Goal: Transaction & Acquisition: Book appointment/travel/reservation

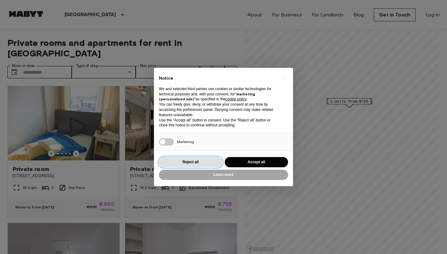
click at [204, 162] on button "Reject all" at bounding box center [190, 162] width 63 height 10
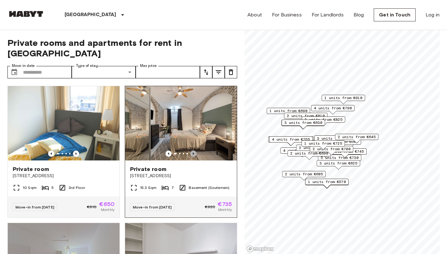
click at [193, 151] on icon "Previous image" at bounding box center [193, 154] width 6 height 6
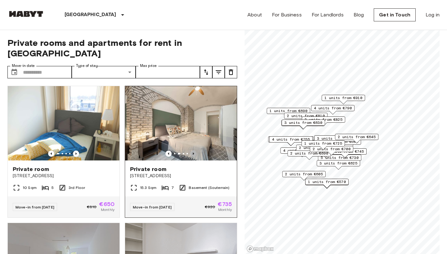
click at [193, 151] on icon "Previous image" at bounding box center [193, 154] width 6 height 6
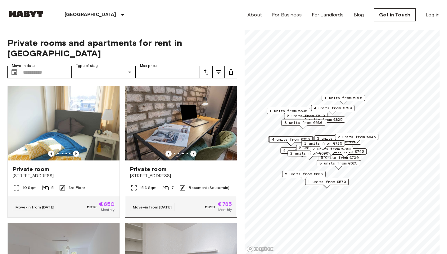
click at [193, 151] on icon "Previous image" at bounding box center [193, 154] width 6 height 6
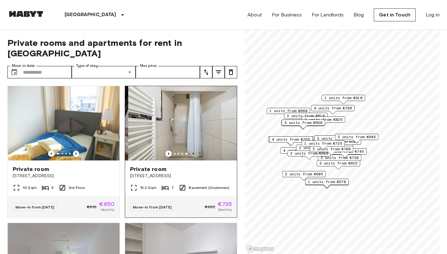
click at [193, 151] on icon "Previous image" at bounding box center [193, 154] width 6 height 6
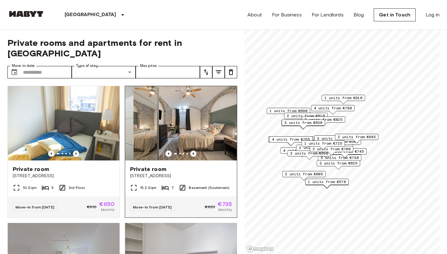
click at [193, 151] on icon "Previous image" at bounding box center [193, 154] width 6 height 6
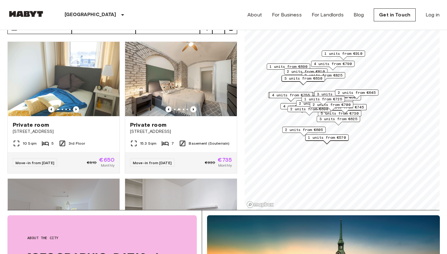
scroll to position [20, 0]
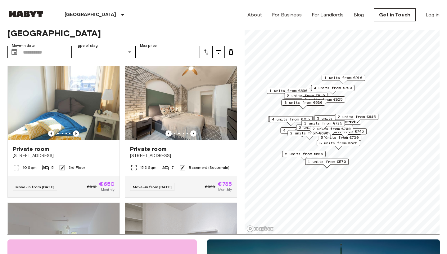
click at [332, 123] on span "1 units from €725" at bounding box center [323, 124] width 38 height 6
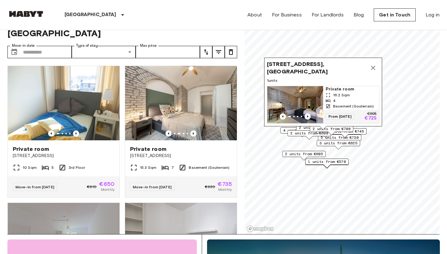
click at [371, 69] on icon "Map marker" at bounding box center [372, 67] width 7 height 7
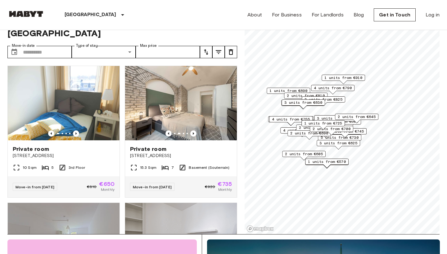
click at [334, 97] on span "2 units from €825" at bounding box center [323, 100] width 38 height 6
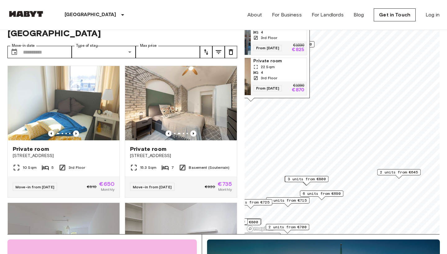
click at [395, 174] on span "2 units from €645" at bounding box center [399, 173] width 38 height 6
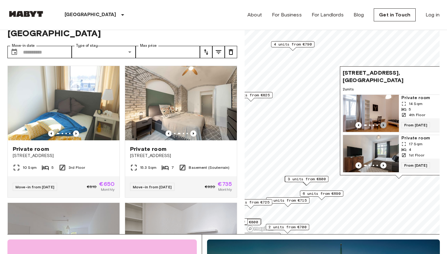
click at [382, 122] on icon "Previous image" at bounding box center [383, 125] width 6 height 6
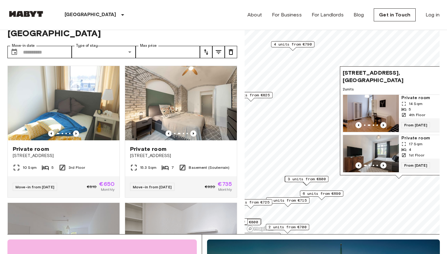
click at [382, 122] on icon "Previous image" at bounding box center [383, 125] width 6 height 6
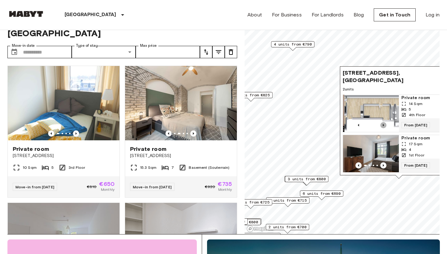
click at [382, 122] on icon "Previous image" at bounding box center [383, 125] width 6 height 6
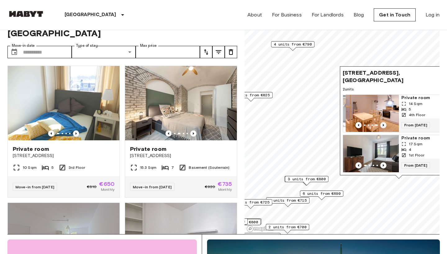
click at [382, 122] on icon "Previous image" at bounding box center [383, 125] width 6 height 6
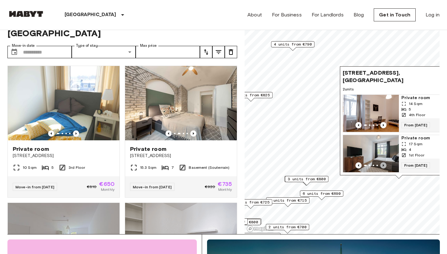
click at [380, 166] on icon "Previous image" at bounding box center [383, 166] width 6 height 6
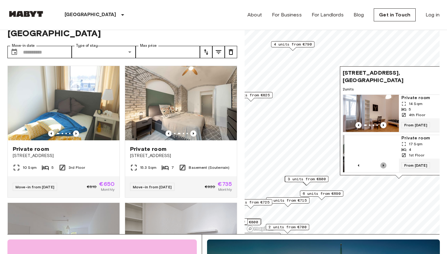
click at [382, 166] on icon "Previous image" at bounding box center [383, 166] width 6 height 6
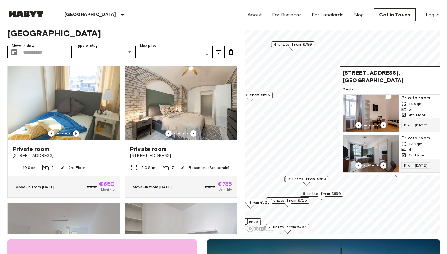
click at [382, 166] on icon "Previous image" at bounding box center [383, 166] width 6 height 6
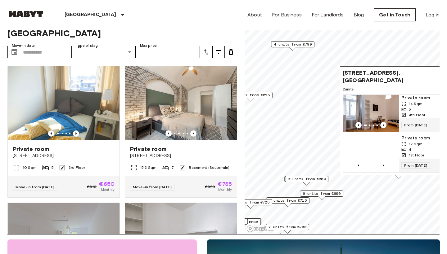
click at [375, 97] on img "Map marker" at bounding box center [371, 113] width 56 height 37
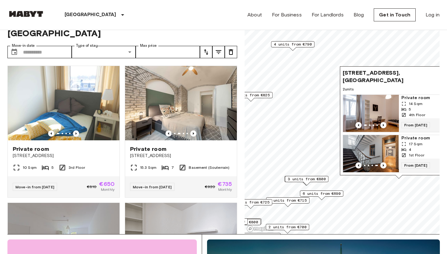
click at [373, 143] on img "Map marker" at bounding box center [371, 153] width 56 height 37
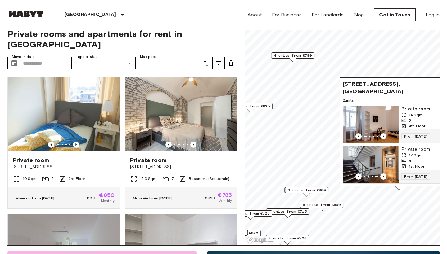
scroll to position [9, 0]
click at [264, 108] on span "2 units from €825" at bounding box center [251, 107] width 38 height 6
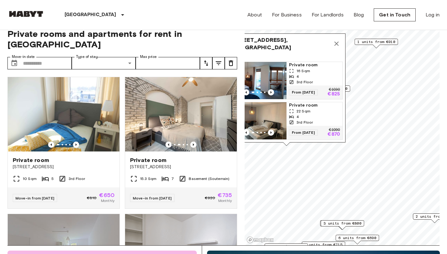
click at [273, 81] on img "Map marker" at bounding box center [259, 80] width 56 height 37
click at [266, 117] on img "Map marker" at bounding box center [259, 120] width 56 height 37
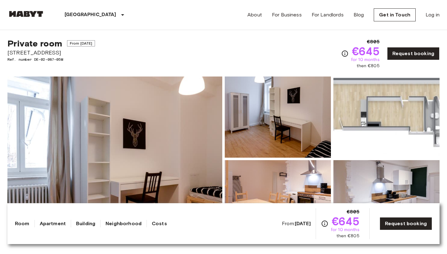
scroll to position [3, 0]
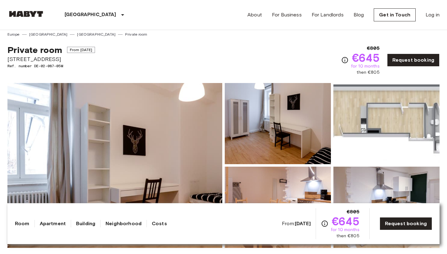
drag, startPoint x: 60, startPoint y: 57, endPoint x: 7, endPoint y: 57, distance: 53.1
copy span "Einsteinstraße 46"
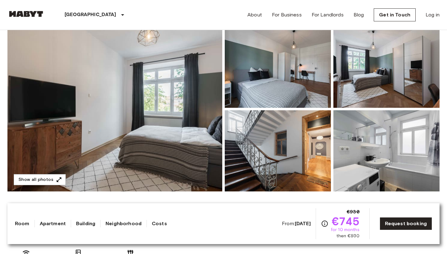
scroll to position [61, 0]
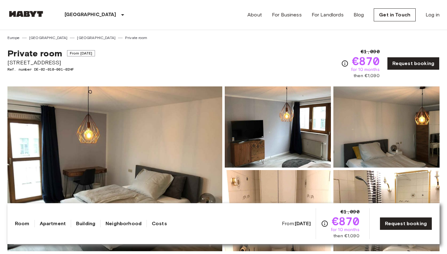
drag, startPoint x: 78, startPoint y: 63, endPoint x: 3, endPoint y: 63, distance: 74.8
copy span "[STREET_ADDRESS]"
click at [403, 65] on link "Request booking" at bounding box center [413, 63] width 52 height 13
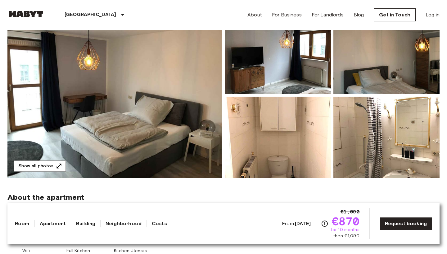
scroll to position [73, 0]
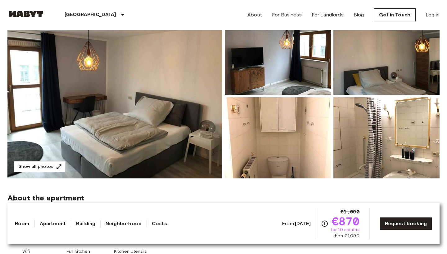
click at [267, 126] on img at bounding box center [278, 137] width 106 height 81
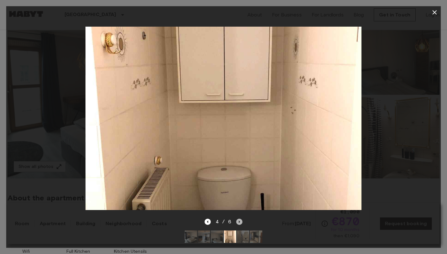
click at [239, 224] on icon "Next image" at bounding box center [239, 222] width 6 height 6
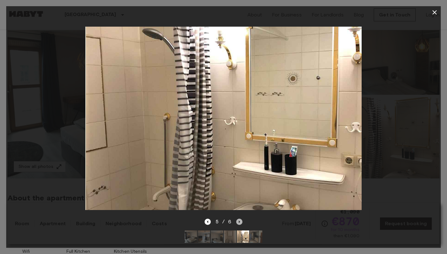
click at [239, 224] on icon "Next image" at bounding box center [239, 222] width 6 height 6
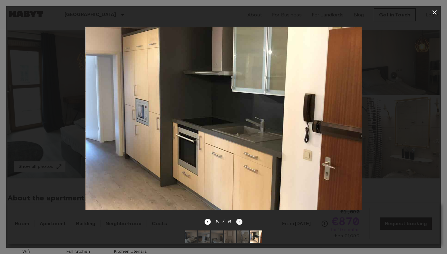
click at [239, 224] on div "6 / 6" at bounding box center [223, 221] width 38 height 7
click at [436, 14] on icon "button" at bounding box center [434, 12] width 4 height 4
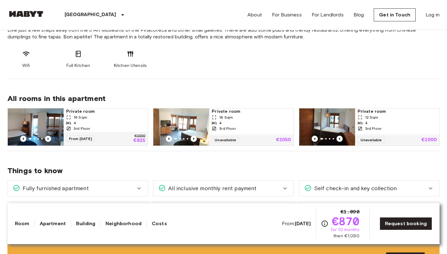
scroll to position [259, 0]
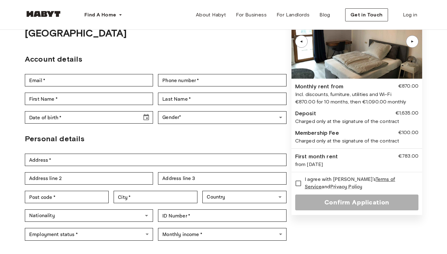
click at [410, 40] on div "▲" at bounding box center [412, 42] width 6 height 4
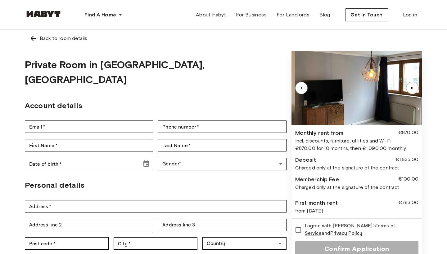
scroll to position [0, 0]
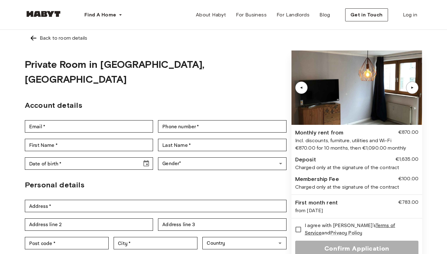
click at [418, 91] on img at bounding box center [356, 88] width 131 height 74
click at [416, 91] on div "▲" at bounding box center [412, 88] width 12 height 12
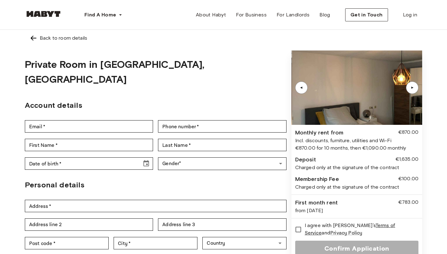
click at [416, 91] on div "▲" at bounding box center [412, 88] width 12 height 12
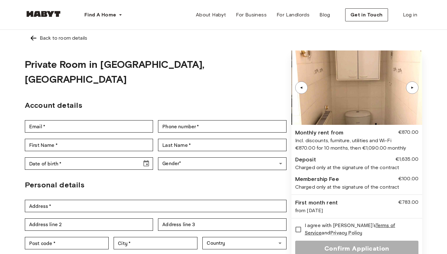
click at [416, 91] on div "▲" at bounding box center [412, 88] width 12 height 12
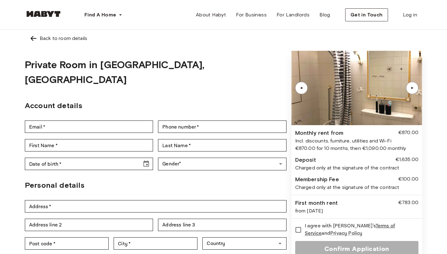
scroll to position [0, 0]
